Goal: Navigation & Orientation: Find specific page/section

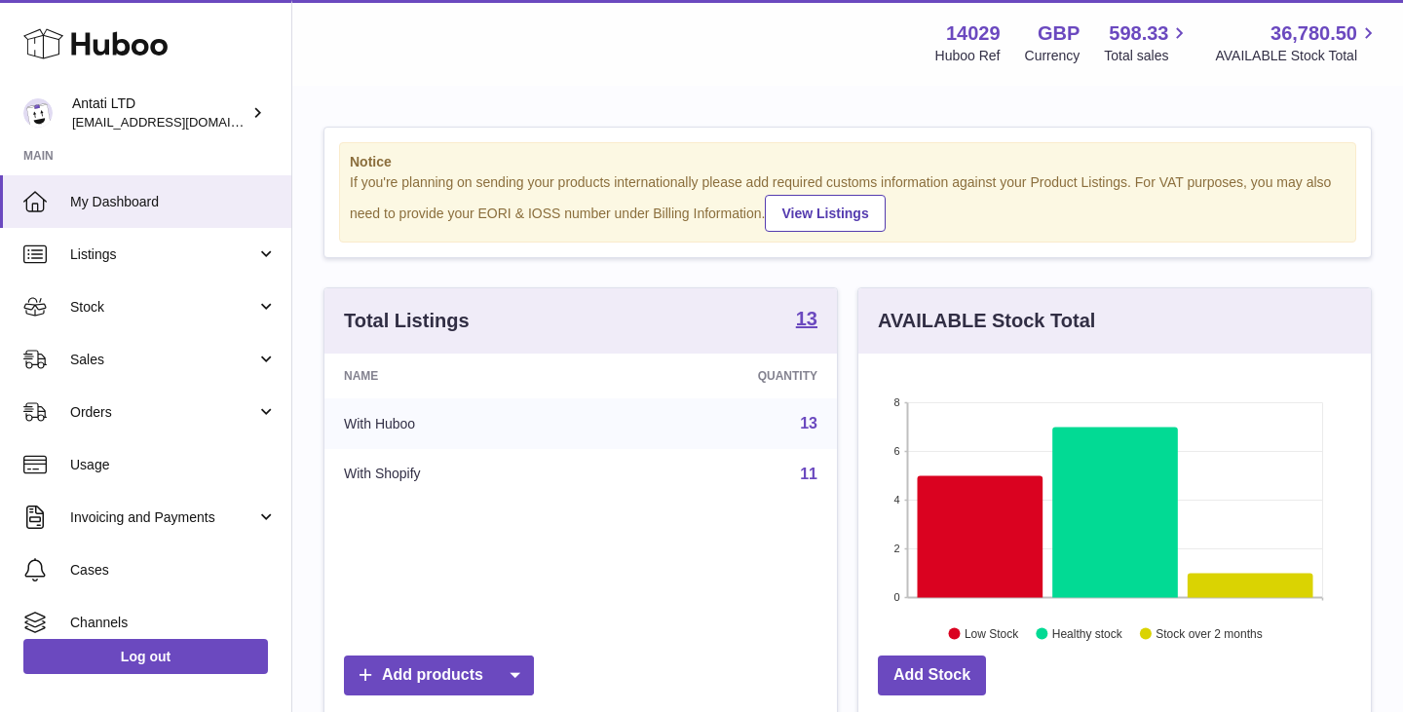
scroll to position [304, 513]
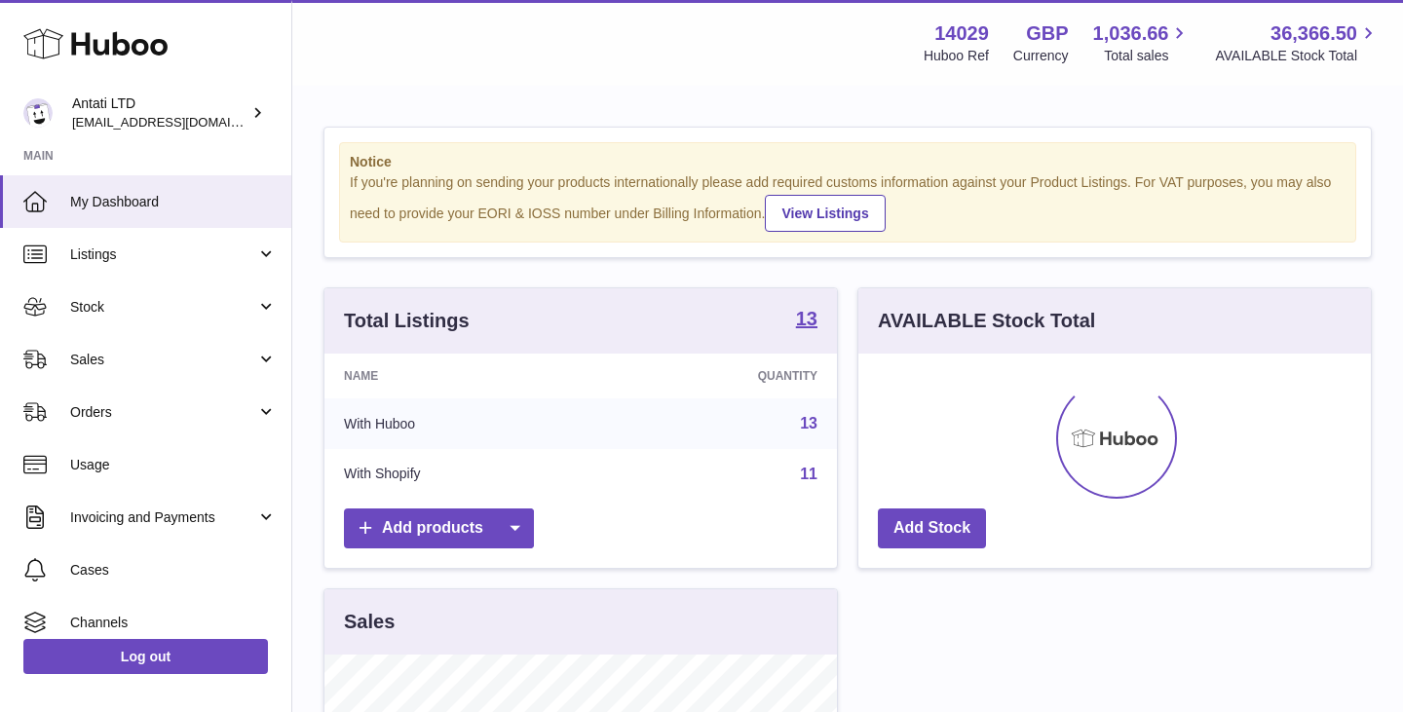
scroll to position [304, 513]
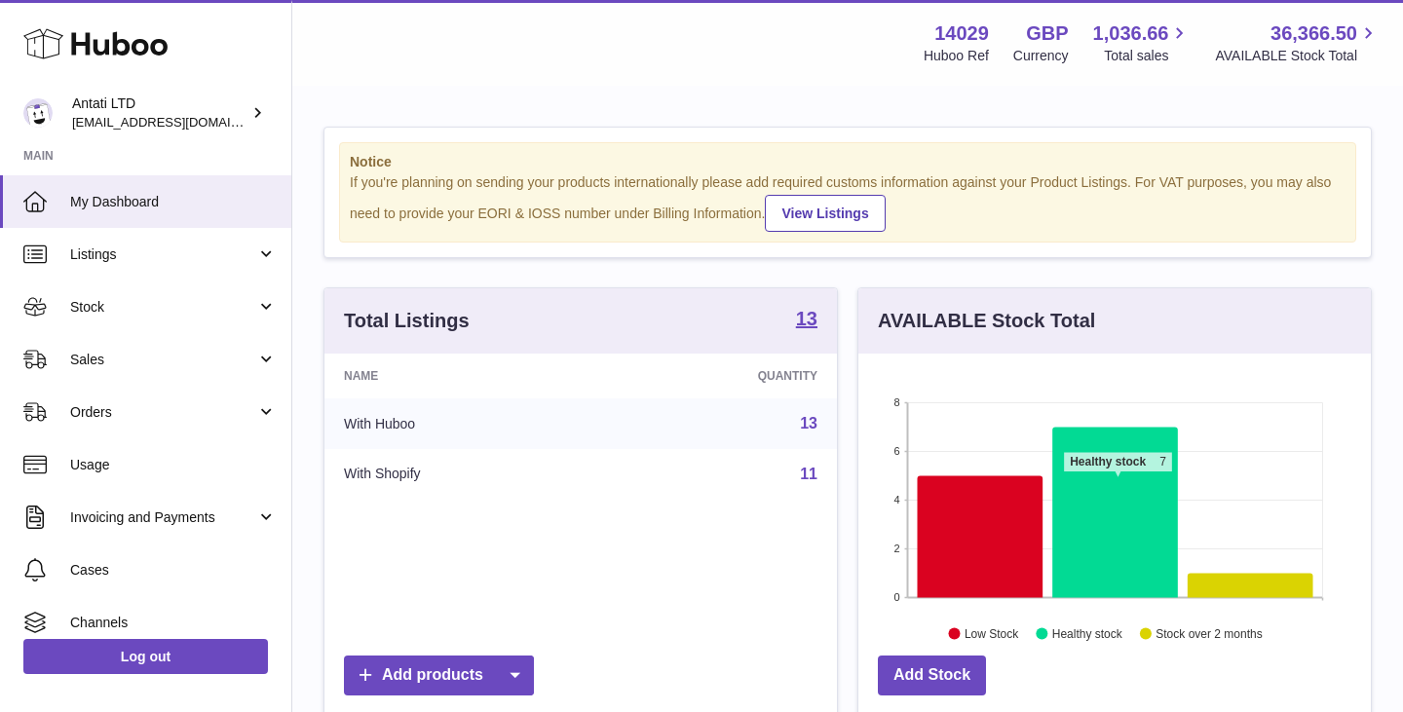
click at [1118, 482] on icon at bounding box center [1116, 512] width 126 height 171
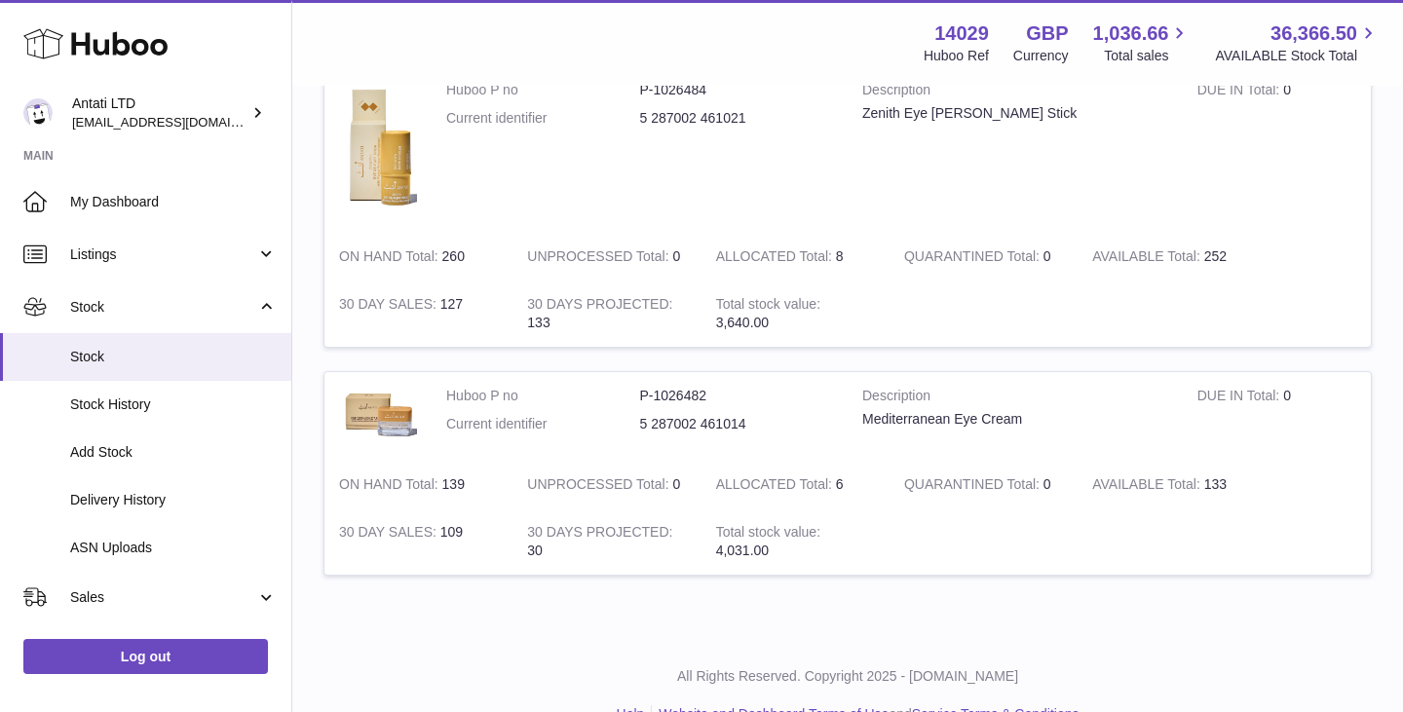
scroll to position [1677, 0]
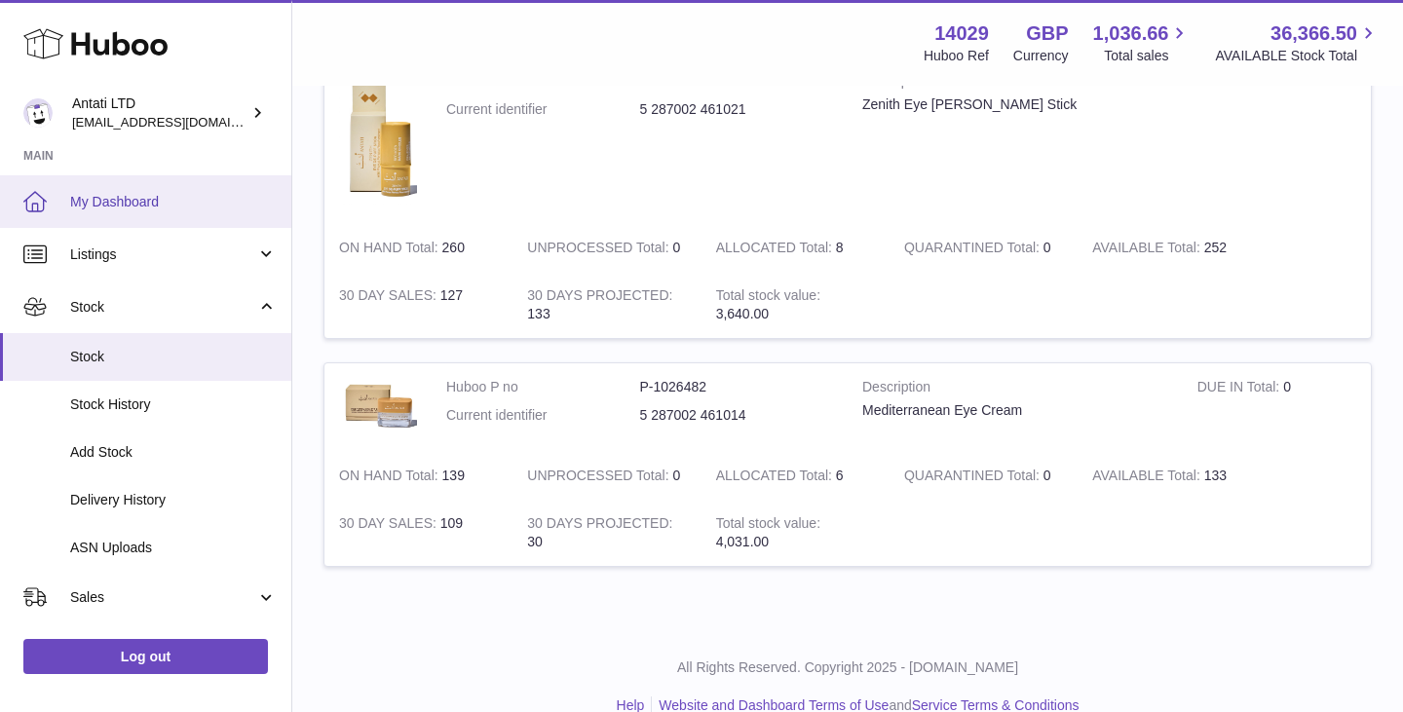
click at [138, 205] on span "My Dashboard" at bounding box center [173, 202] width 207 height 19
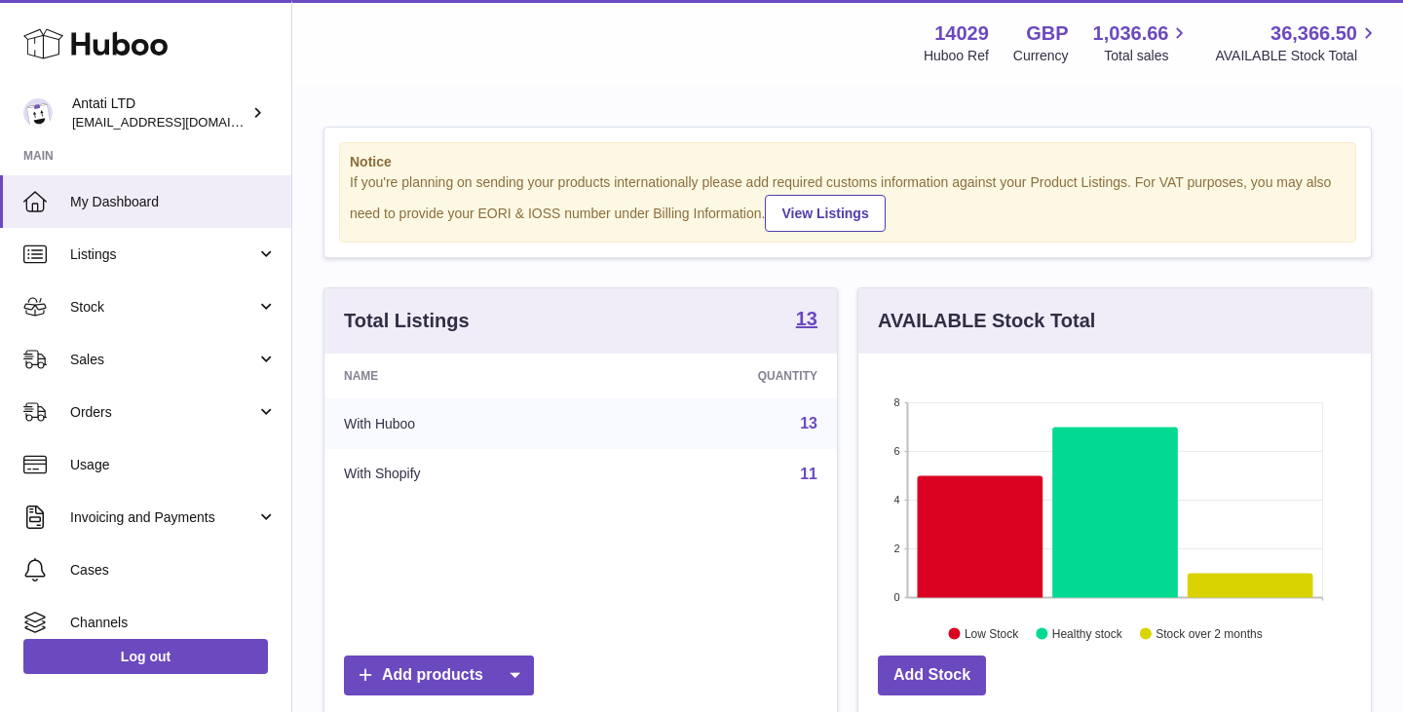
scroll to position [304, 513]
click at [1100, 480] on icon at bounding box center [1116, 512] width 126 height 171
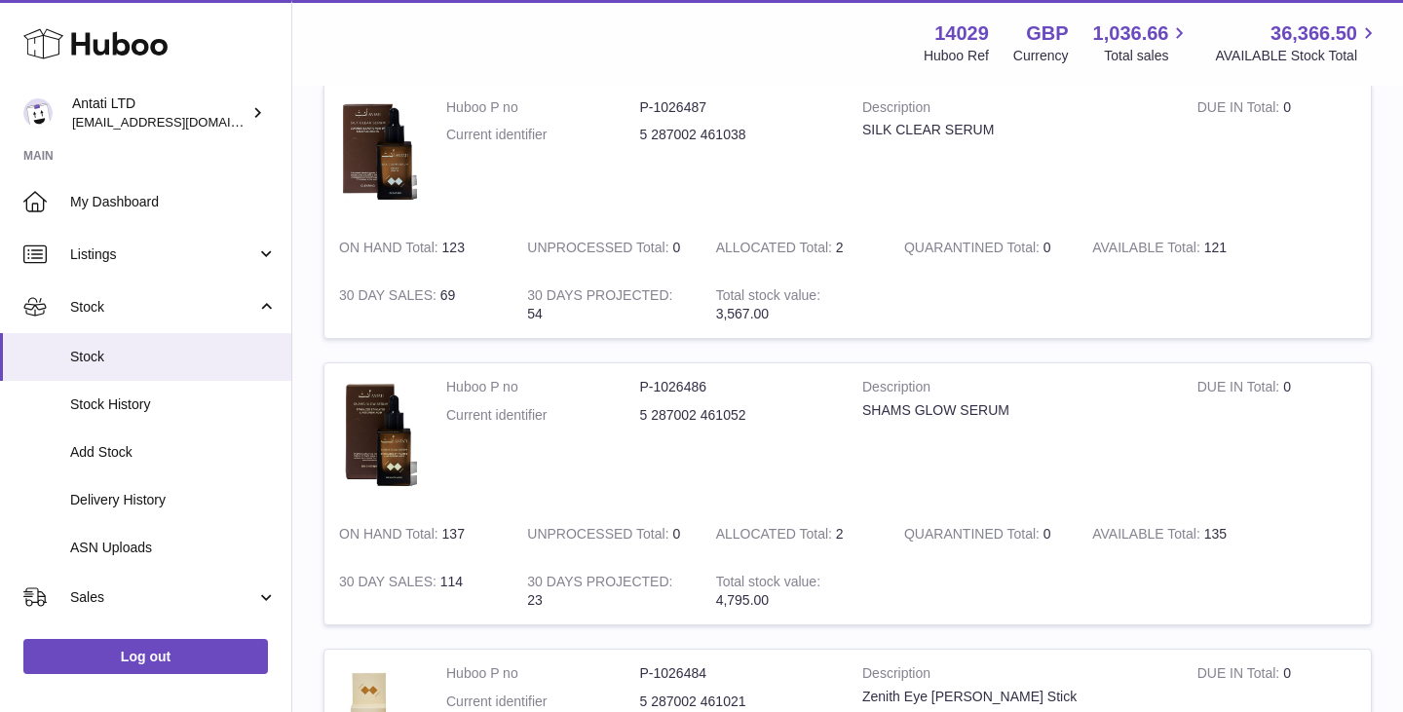
scroll to position [1360, 0]
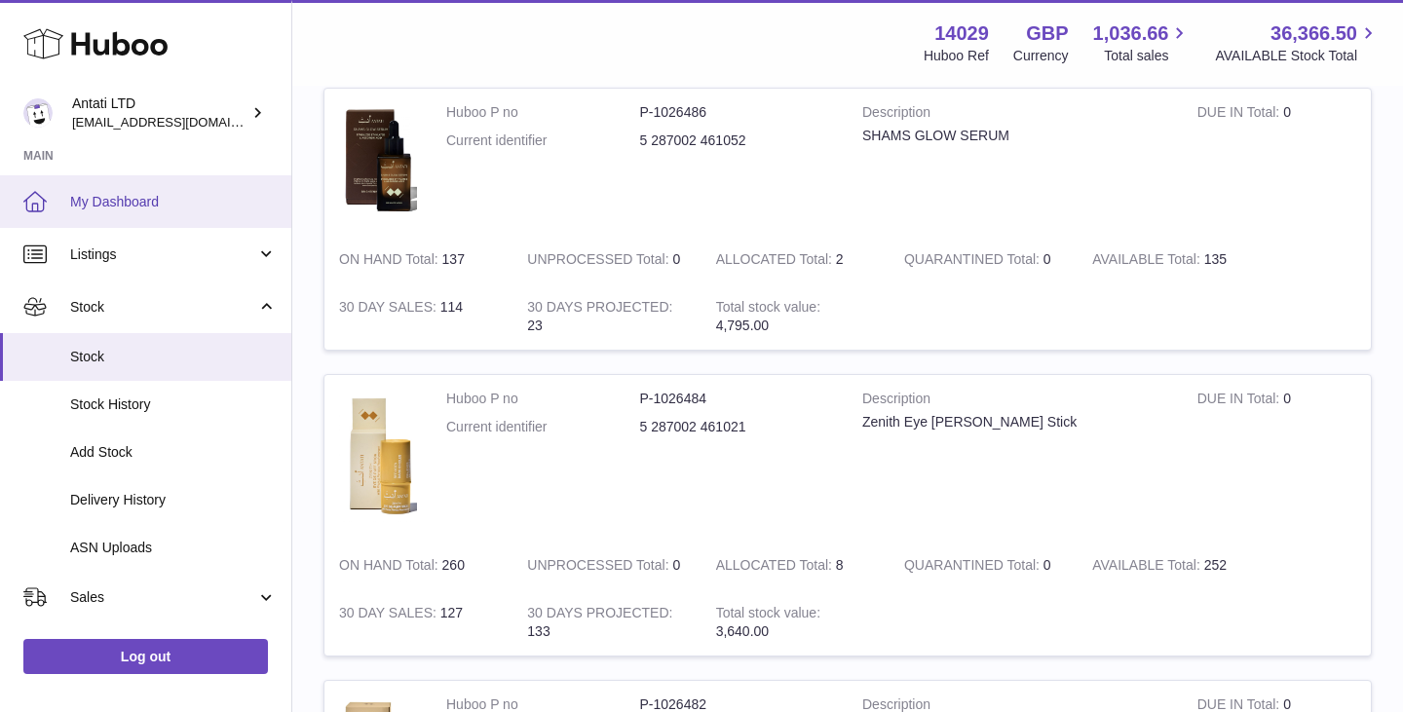
click at [155, 217] on link "My Dashboard" at bounding box center [145, 201] width 291 height 53
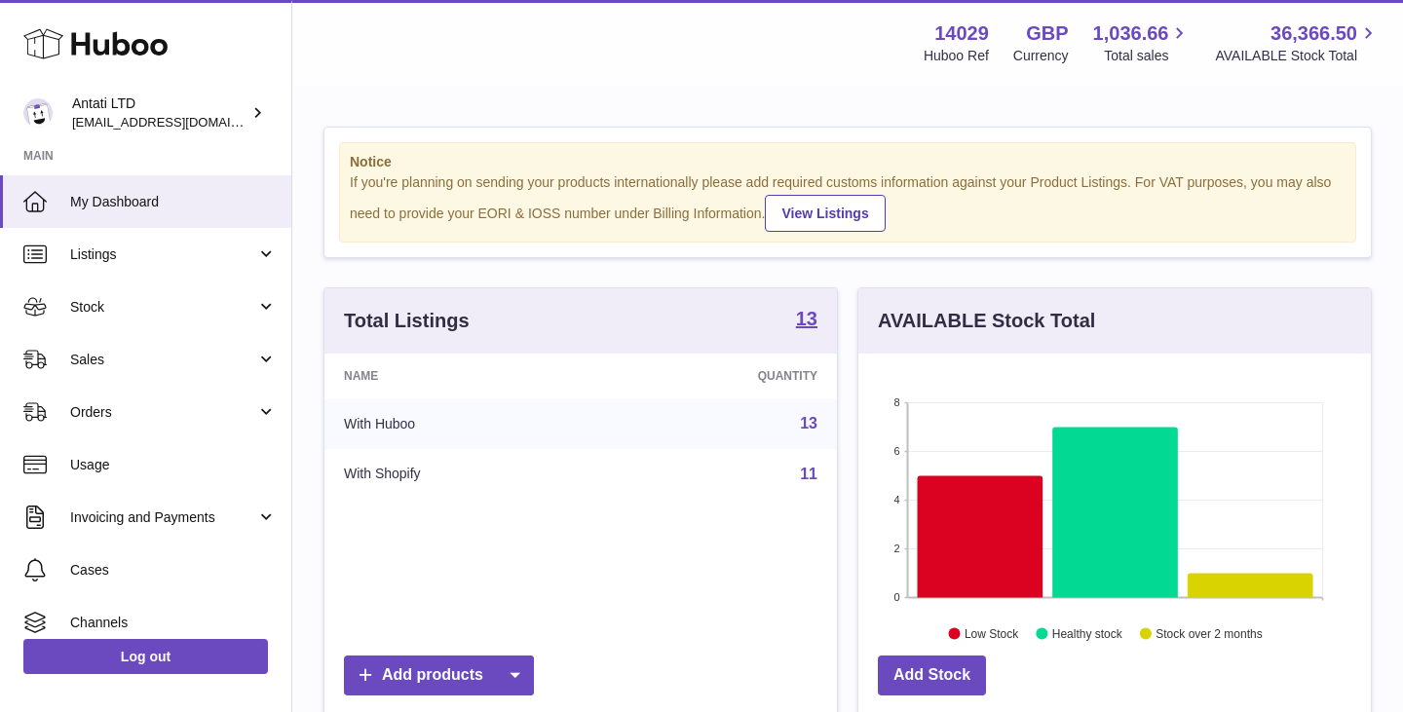
scroll to position [304, 513]
click at [966, 513] on icon at bounding box center [981, 537] width 126 height 122
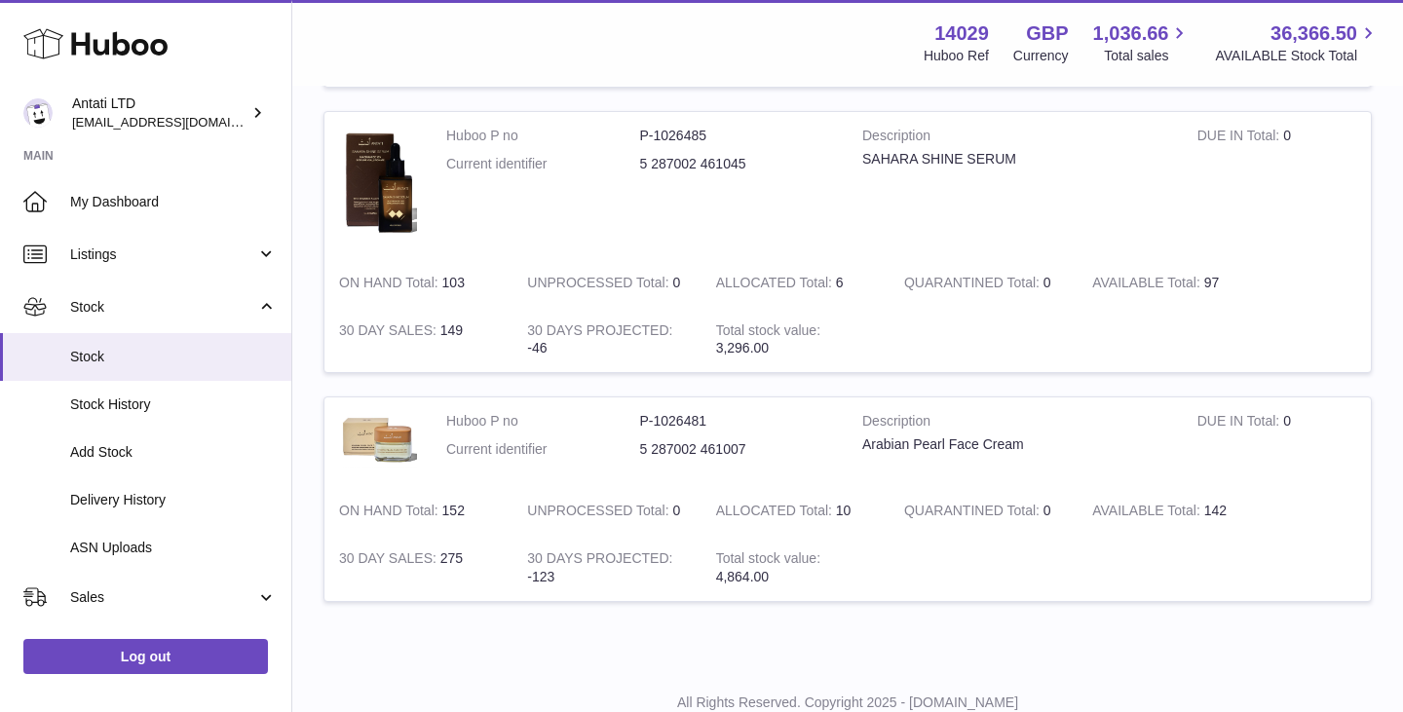
scroll to position [1146, 0]
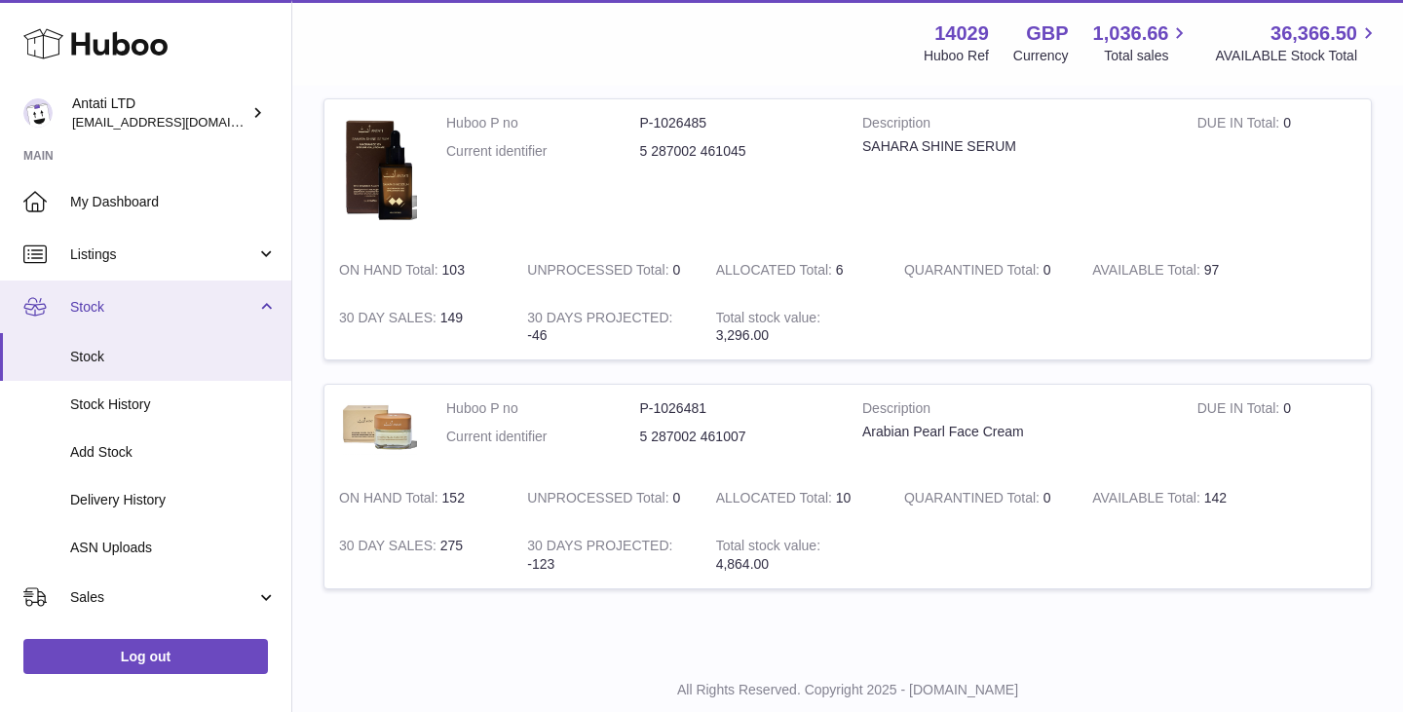
click at [212, 306] on span "Stock" at bounding box center [163, 307] width 186 height 19
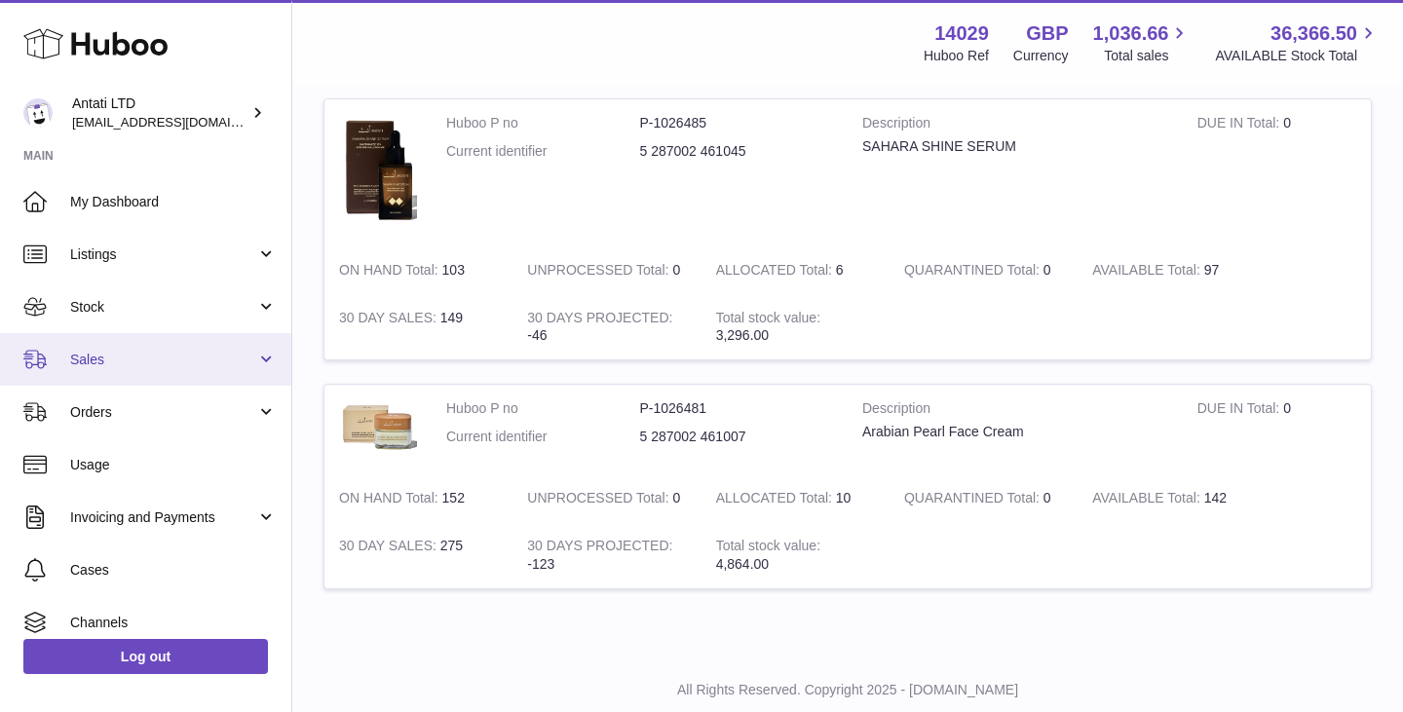
click at [199, 360] on span "Sales" at bounding box center [163, 360] width 186 height 19
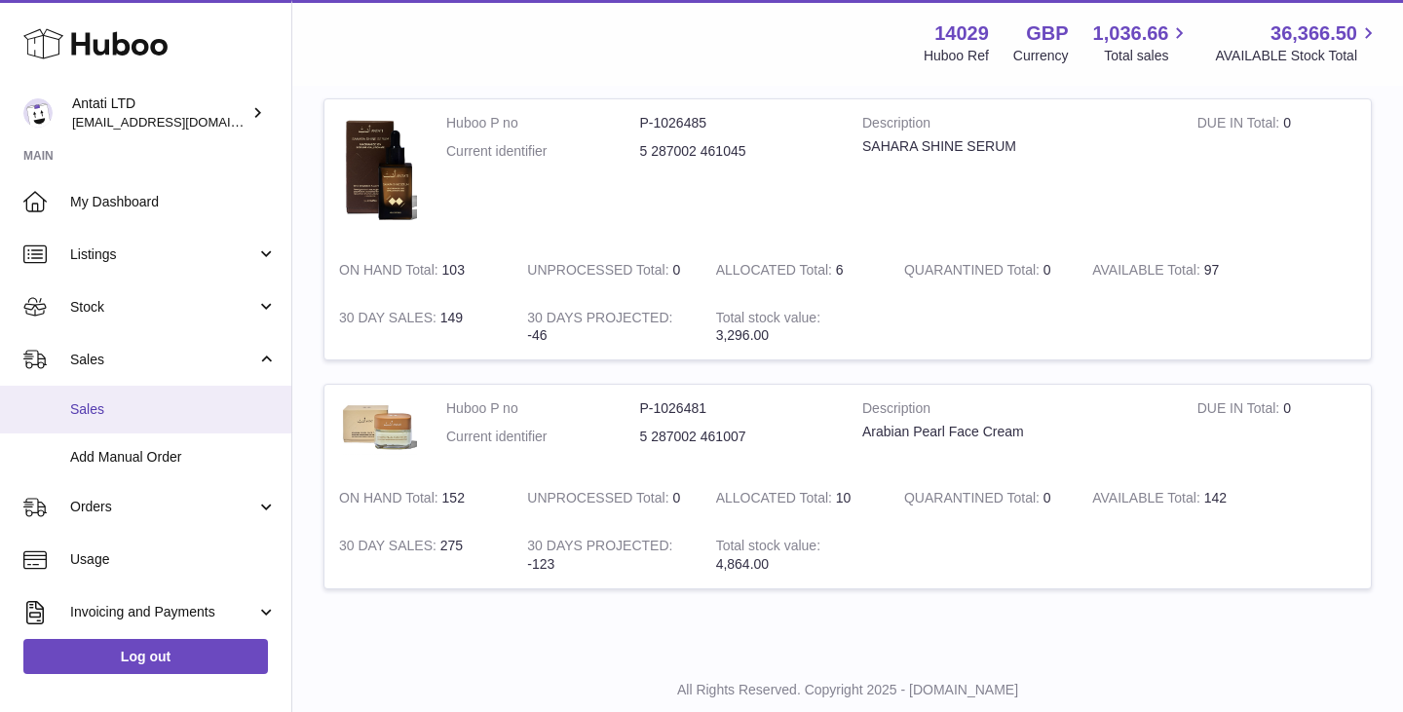
click at [98, 411] on span "Sales" at bounding box center [173, 410] width 207 height 19
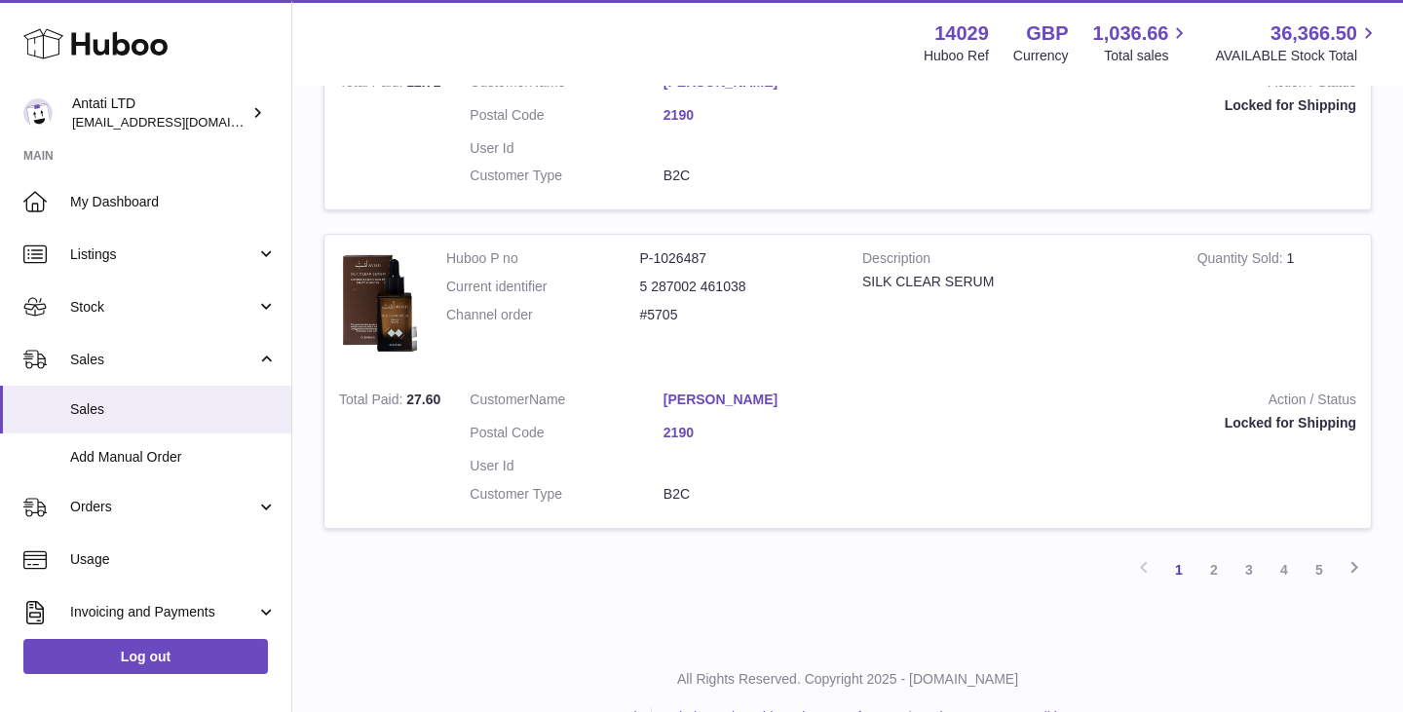
scroll to position [3385, 0]
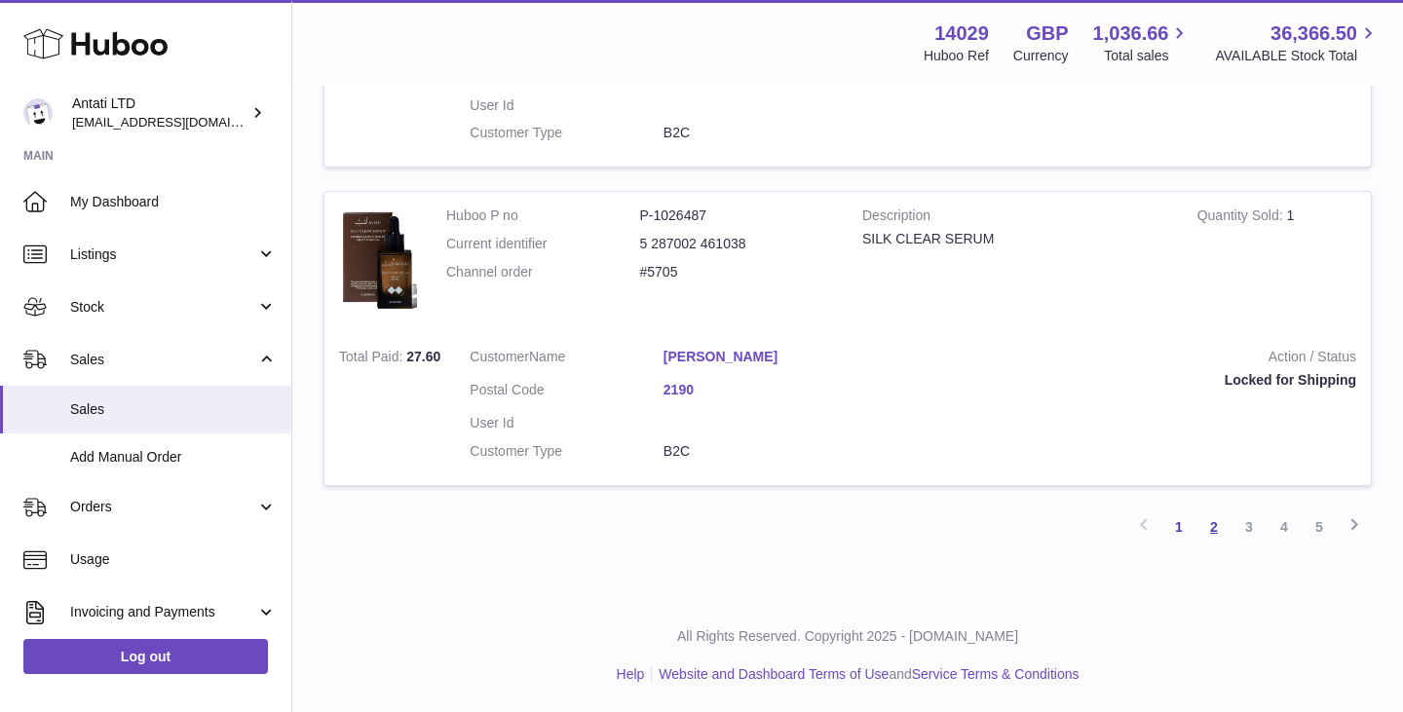
click at [1216, 521] on link "2" at bounding box center [1214, 527] width 35 height 35
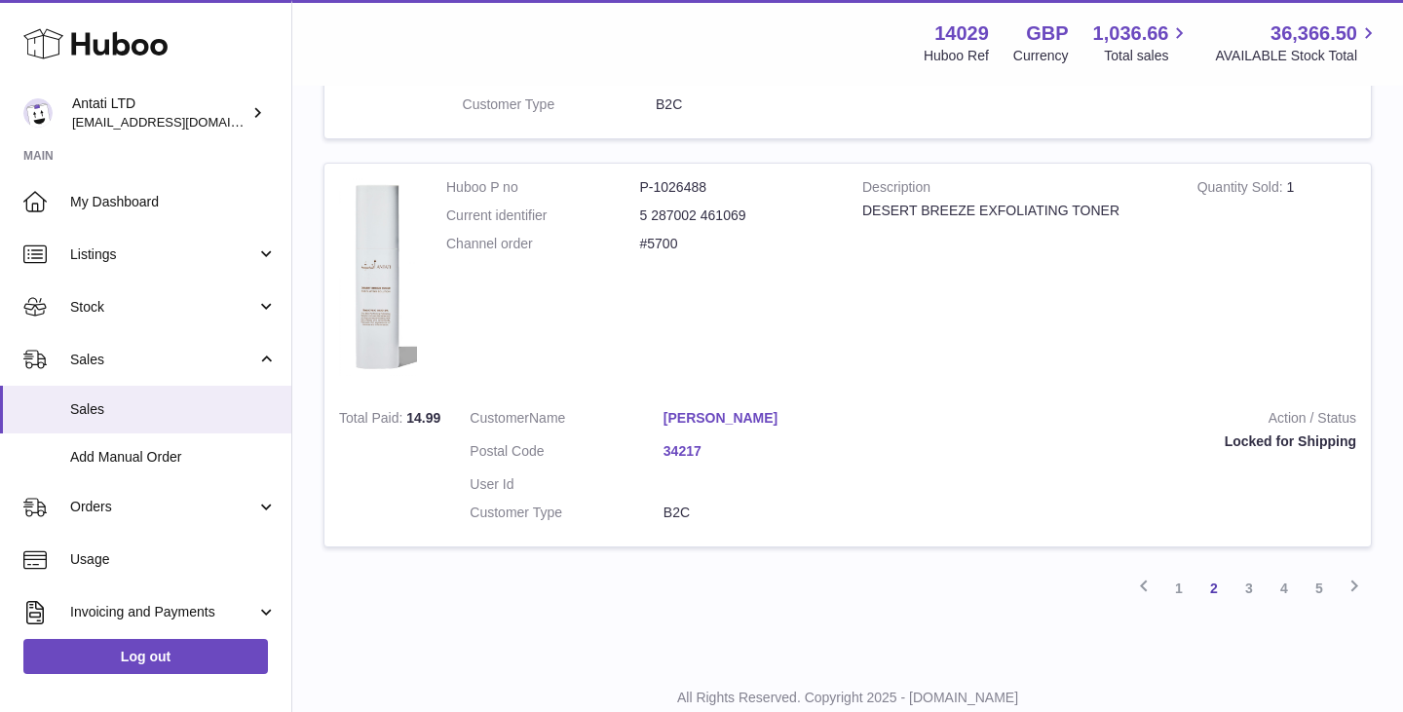
scroll to position [3206, 0]
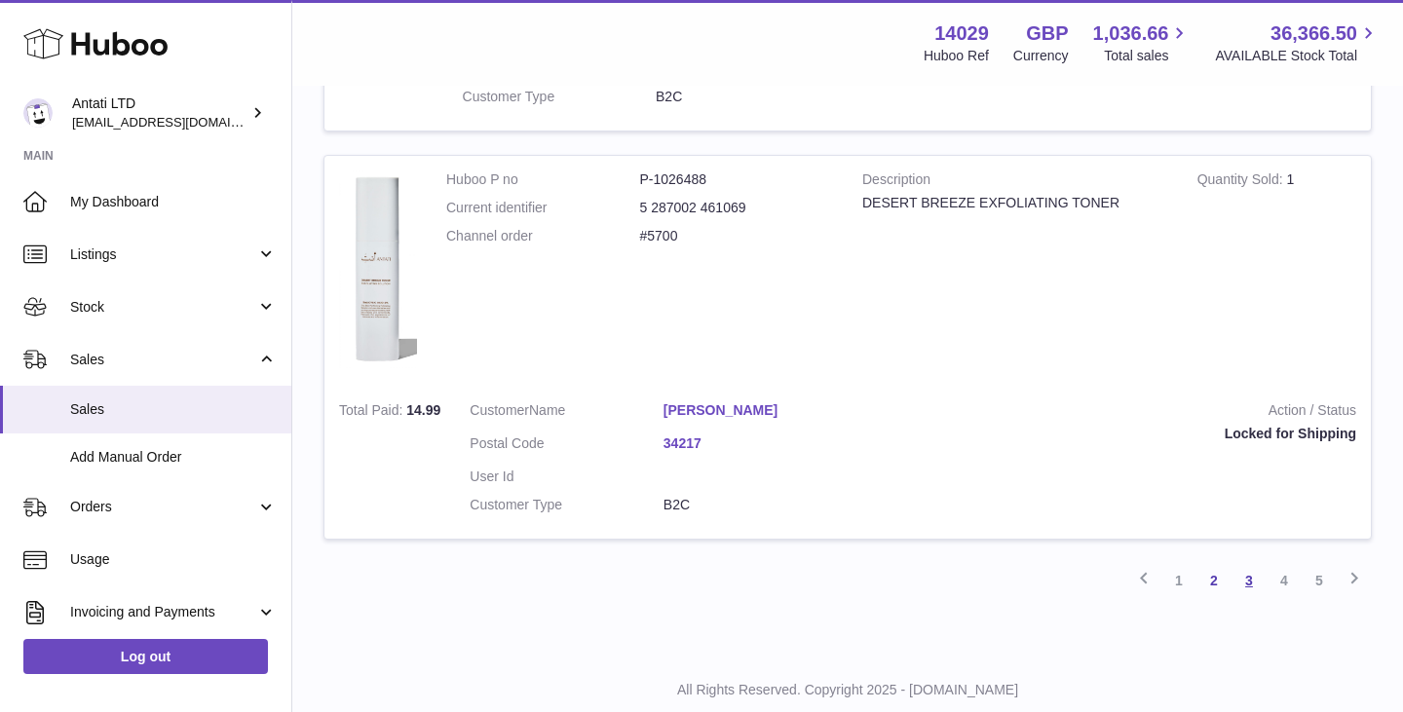
click at [1244, 577] on link "3" at bounding box center [1249, 580] width 35 height 35
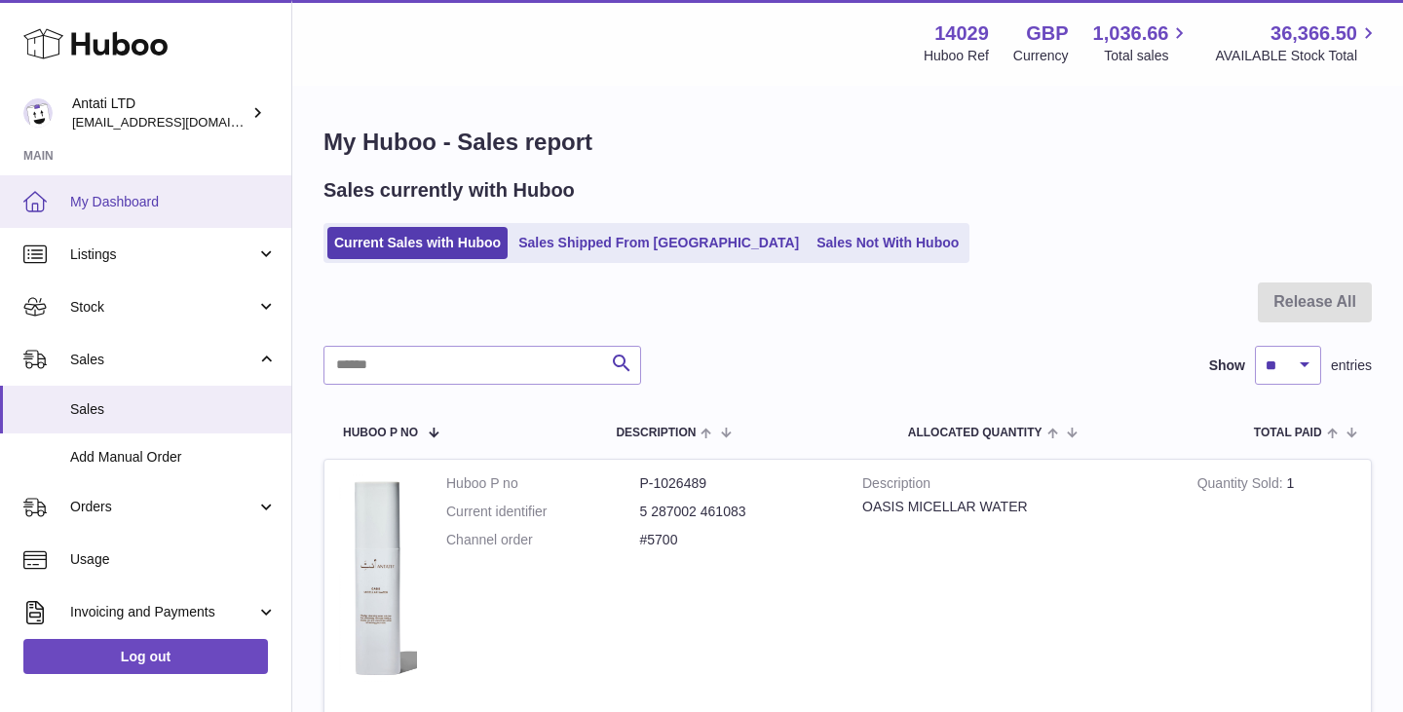
click at [134, 191] on link "My Dashboard" at bounding box center [145, 201] width 291 height 53
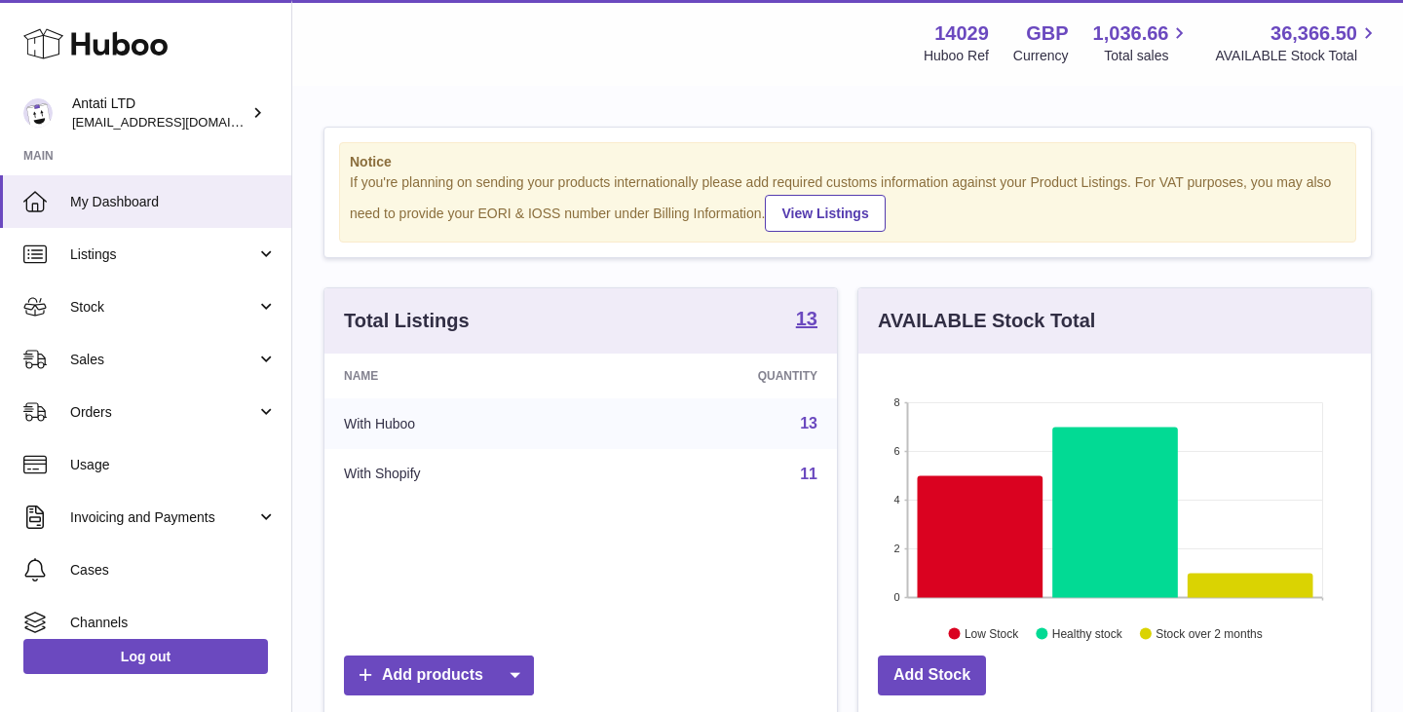
scroll to position [304, 513]
